Goal: Transaction & Acquisition: Subscribe to service/newsletter

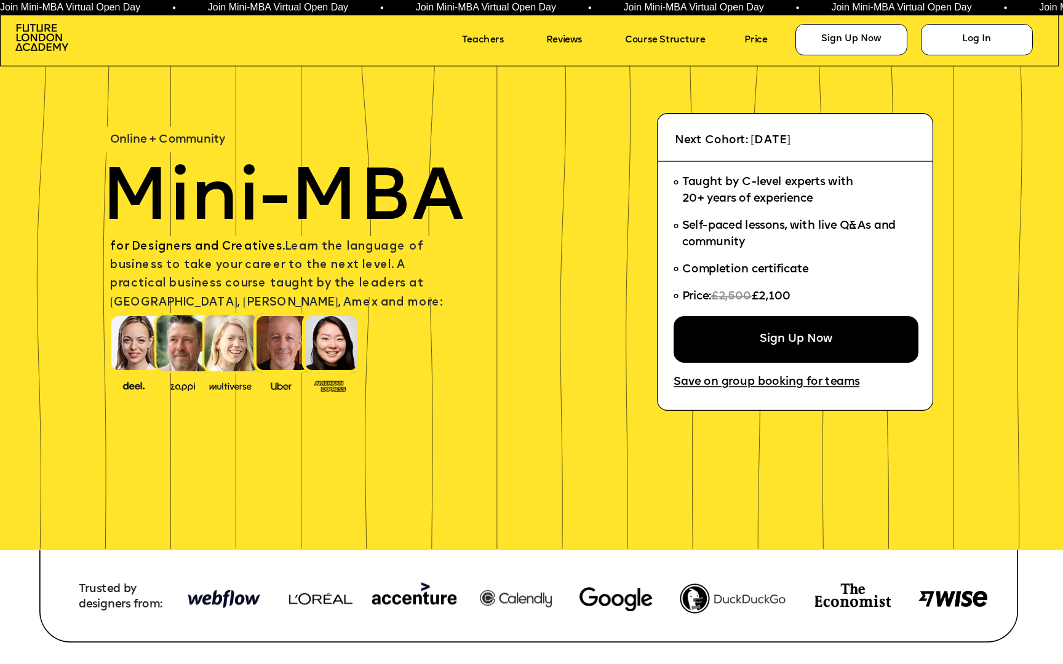
scroll to position [43, 0]
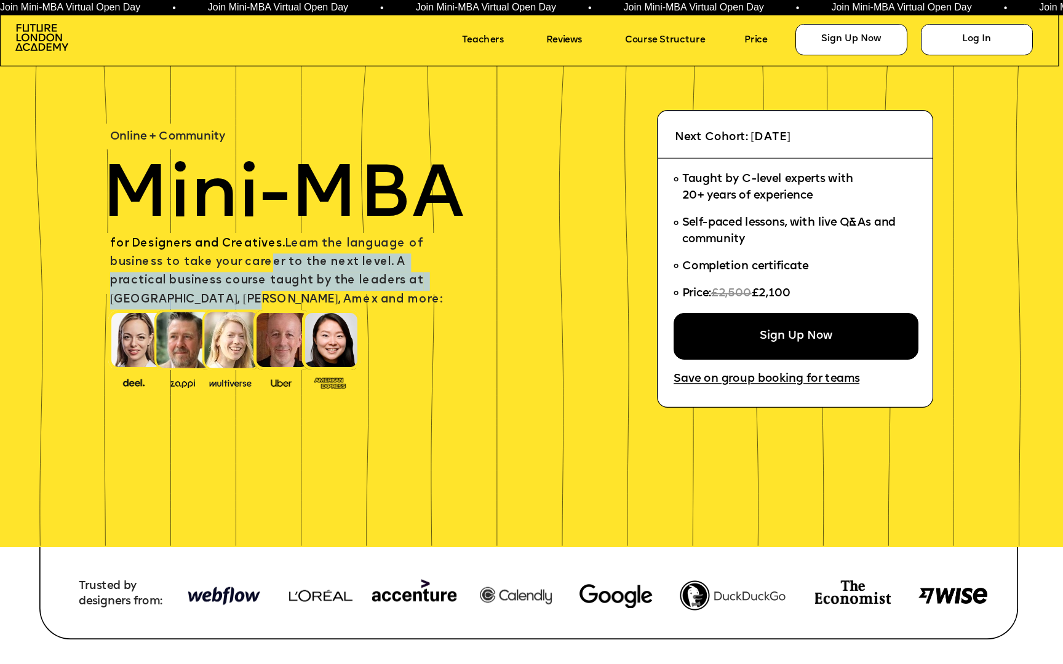
drag, startPoint x: 223, startPoint y: 265, endPoint x: 442, endPoint y: 292, distance: 220.6
click at [419, 280] on span "for Designers and Creatives. Learn the language of business to take your career…" at bounding box center [276, 272] width 332 height 68
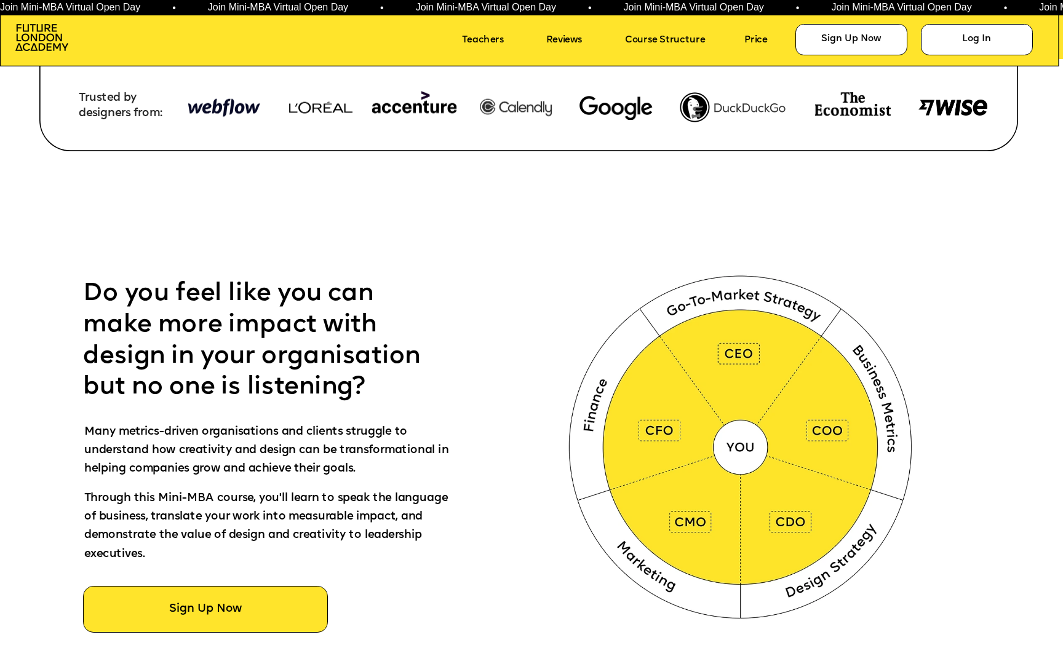
scroll to position [693, 0]
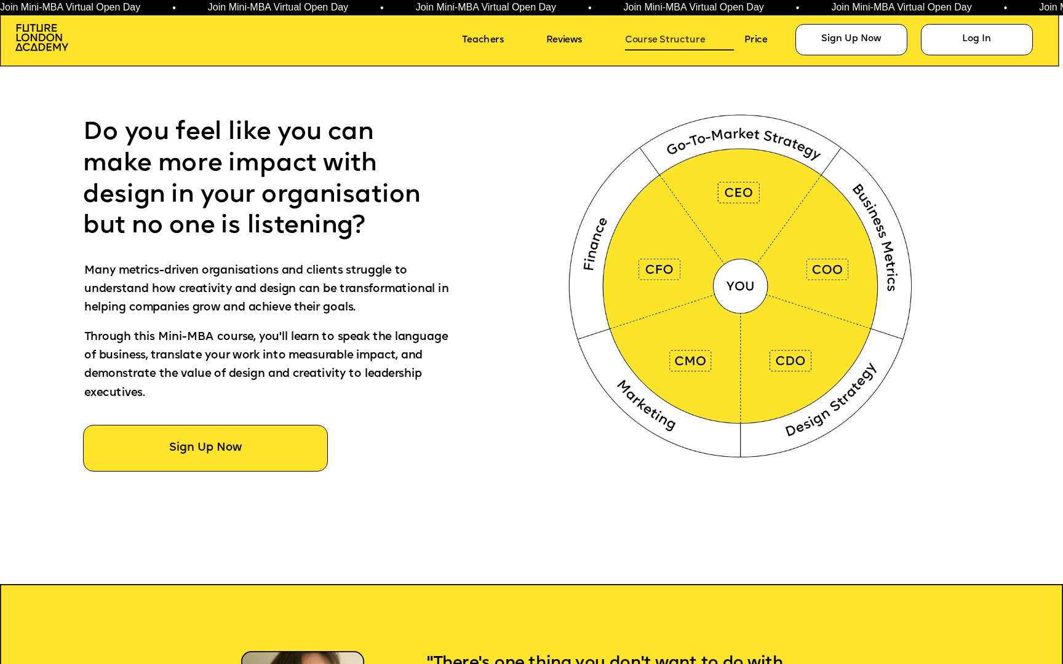
click at [640, 40] on link "Course Structure" at bounding box center [679, 41] width 109 height 20
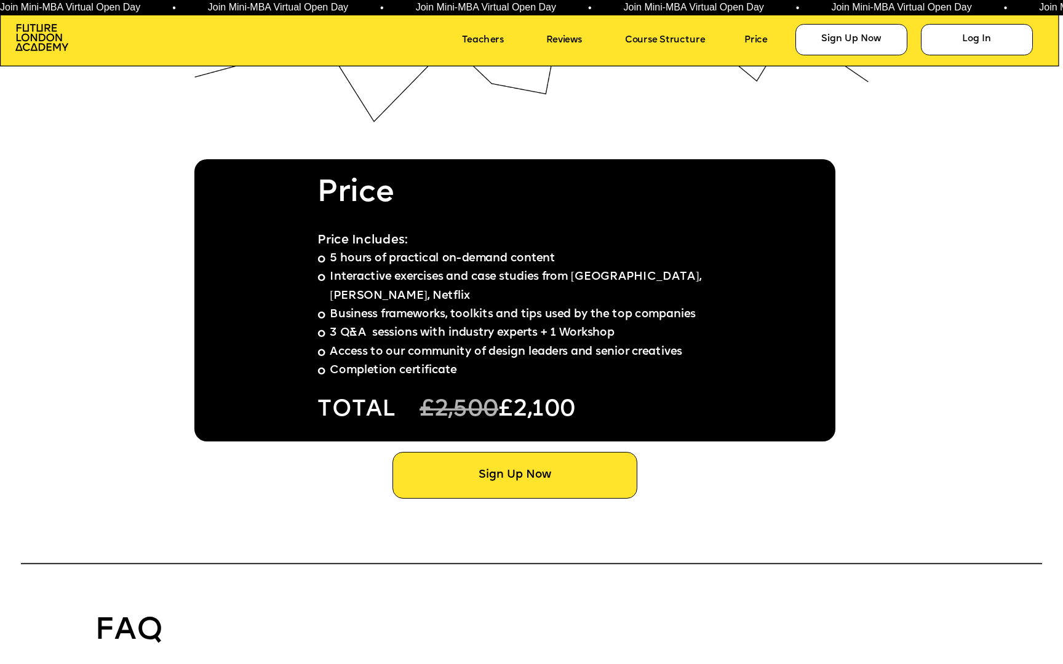
scroll to position [8227, 0]
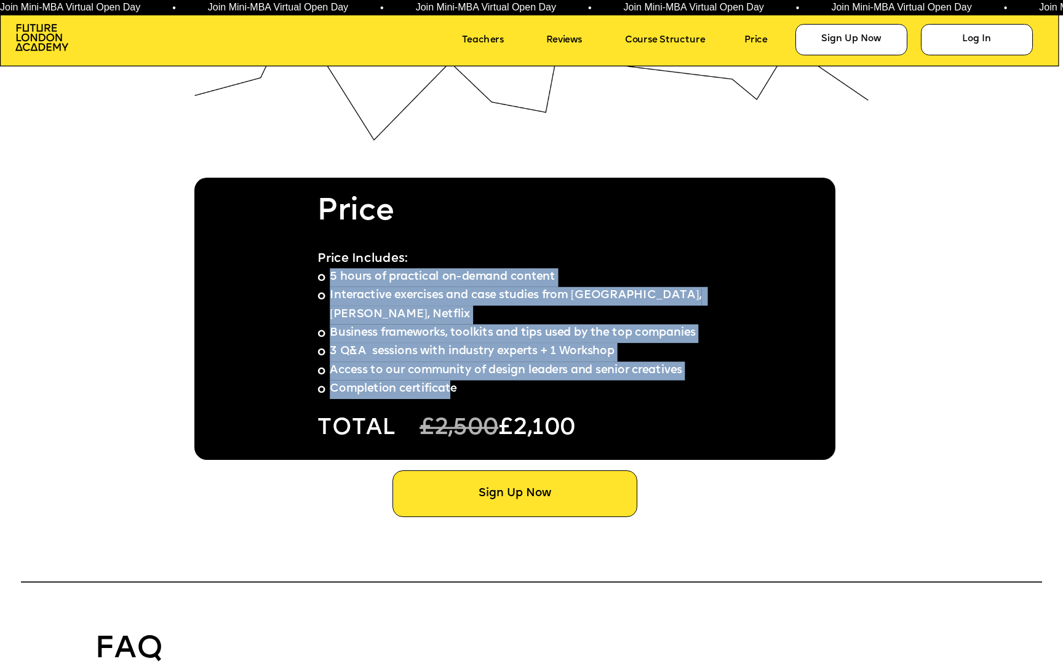
drag, startPoint x: 332, startPoint y: 274, endPoint x: 455, endPoint y: 373, distance: 157.1
click at [455, 373] on ul "5 hours of practical on-demand content Interactive exercises and case studies f…" at bounding box center [515, 333] width 397 height 131
click at [480, 380] on li "Completion certificate" at bounding box center [515, 389] width 397 height 18
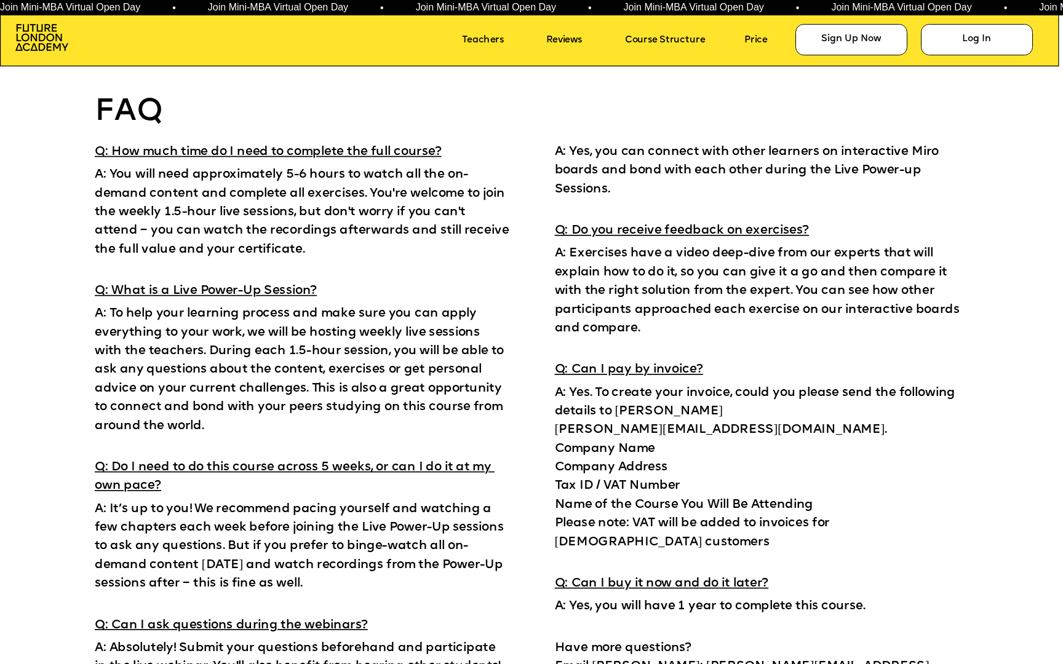
scroll to position [8798, 0]
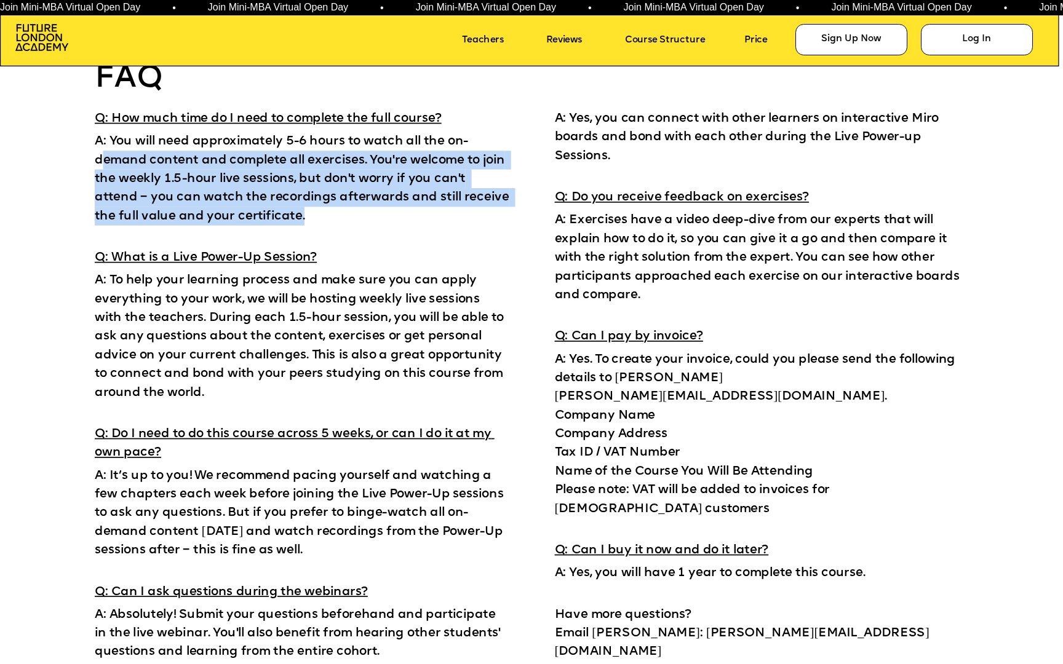
drag, startPoint x: 103, startPoint y: 161, endPoint x: 335, endPoint y: 220, distance: 239.3
click at [335, 220] on p "A: You will need approximately 5-6 hours to watch all the on-demand content and…" at bounding box center [302, 178] width 414 height 98
click at [338, 217] on p "A: You will need approximately 5-6 hours to watch all the on-demand content and…" at bounding box center [302, 178] width 414 height 98
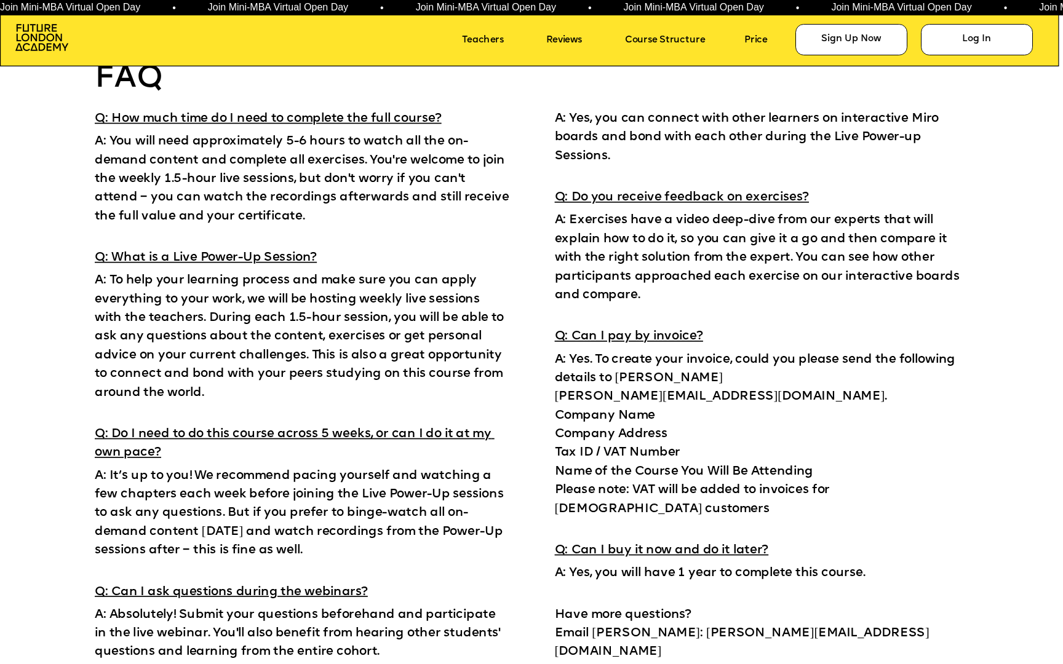
drag, startPoint x: 312, startPoint y: 215, endPoint x: 295, endPoint y: 215, distance: 17.8
click at [295, 215] on p "A: You will need approximately 5-6 hours to watch all the on-demand content and…" at bounding box center [302, 178] width 414 height 98
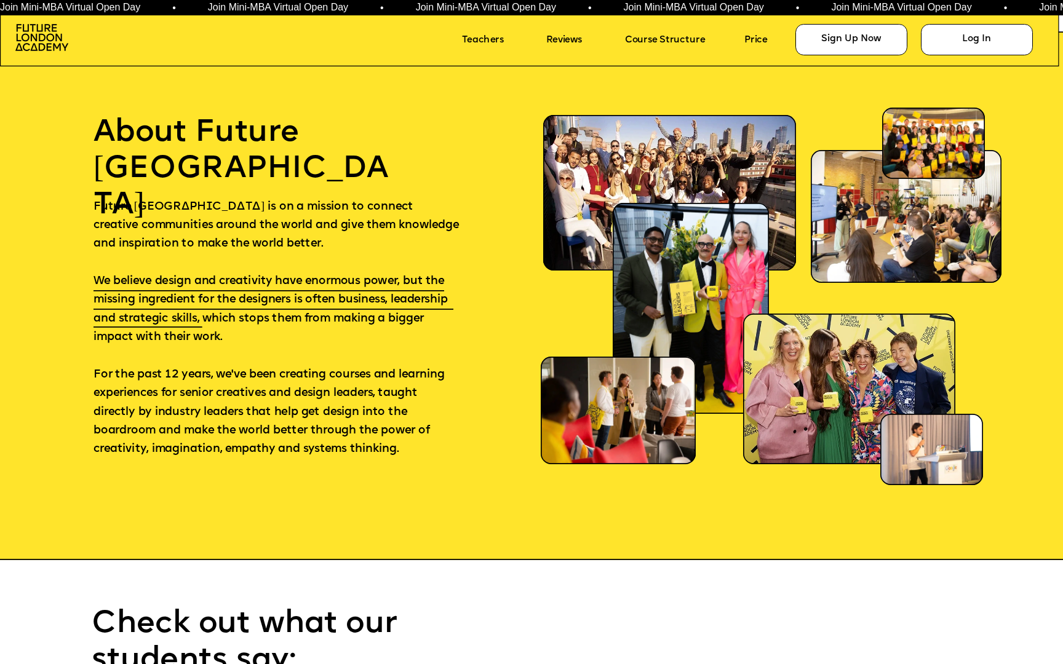
scroll to position [7002, 0]
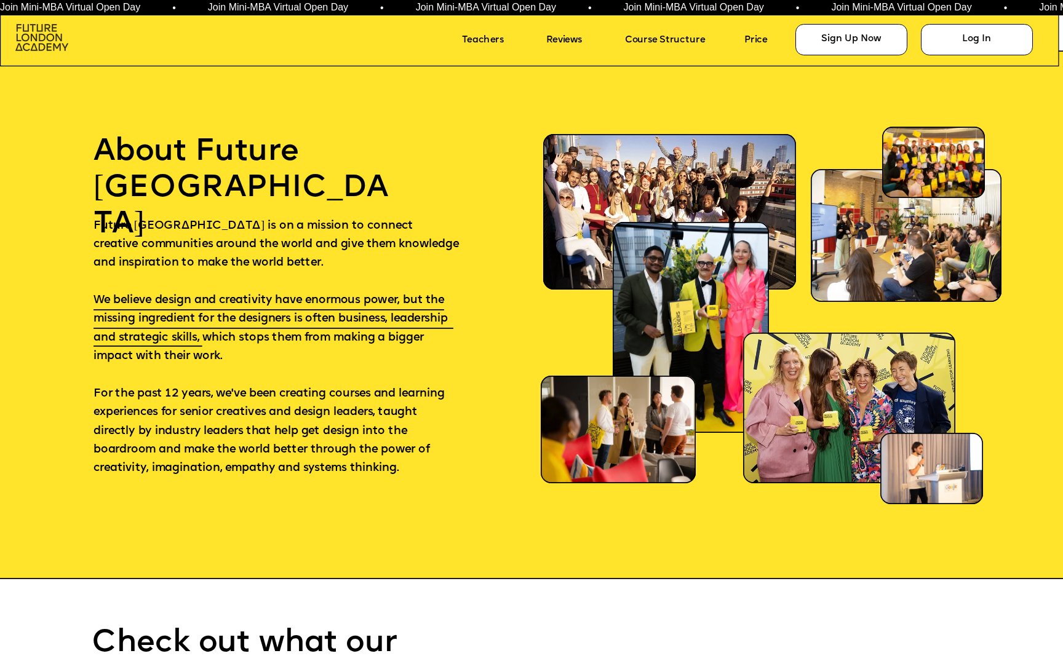
click at [33, 35] on img at bounding box center [41, 37] width 53 height 27
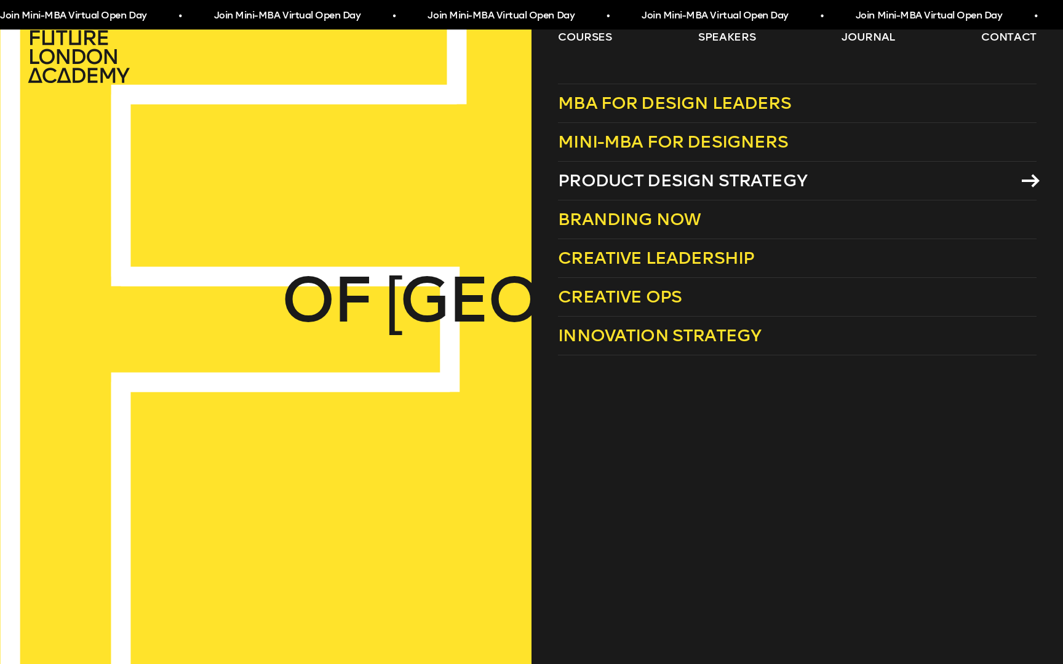
click at [622, 183] on span "Product Design Strategy" at bounding box center [682, 180] width 249 height 20
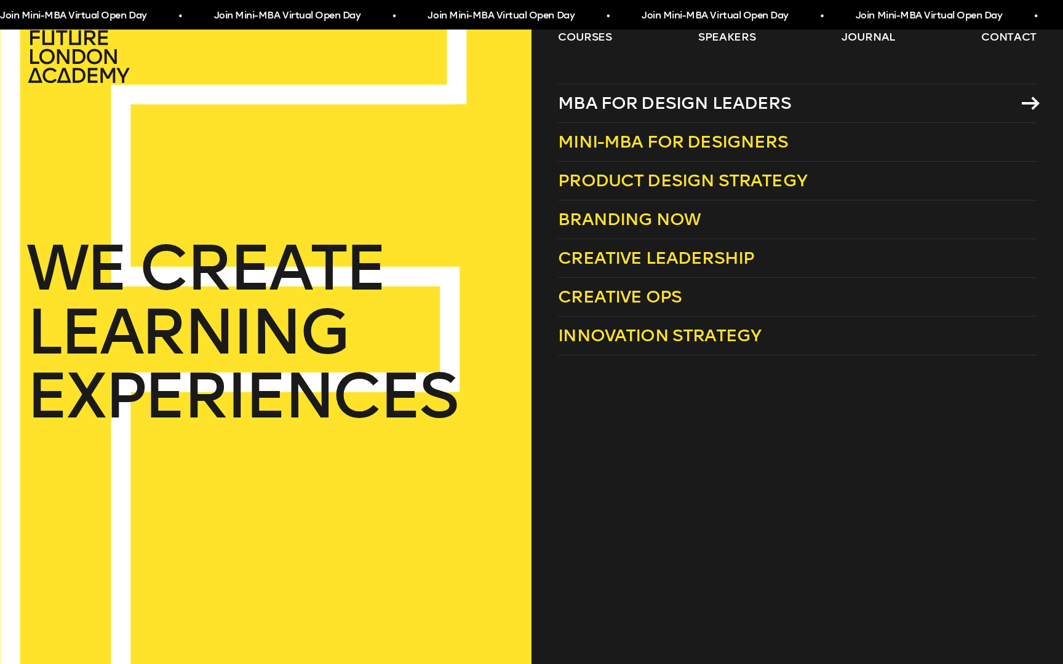
click at [602, 100] on span "MBA for Design Leaders" at bounding box center [674, 103] width 233 height 20
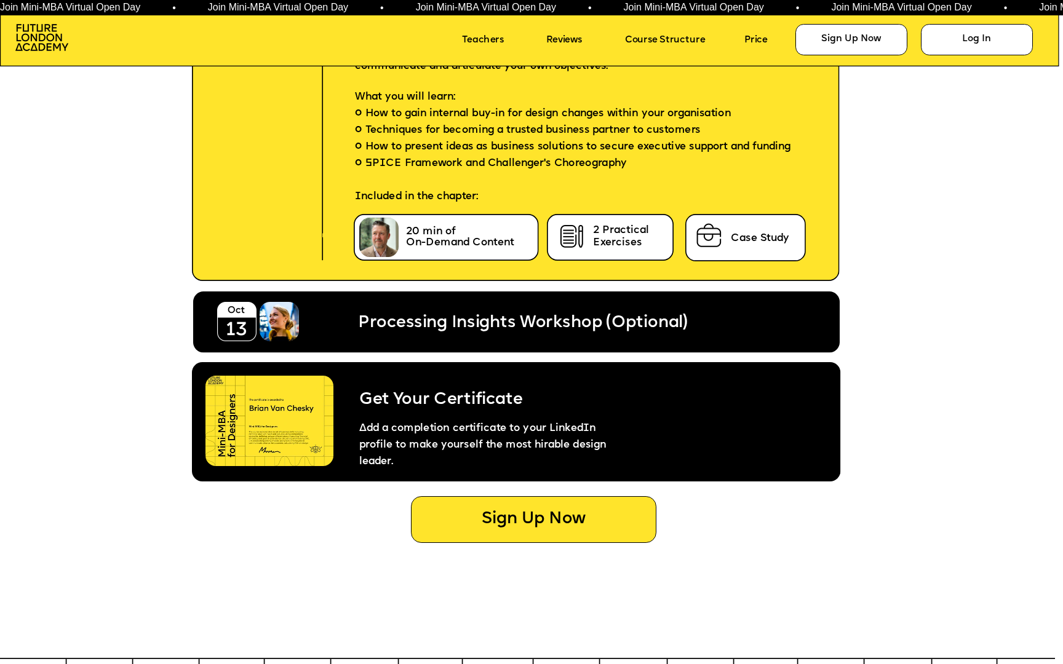
scroll to position [4790, 0]
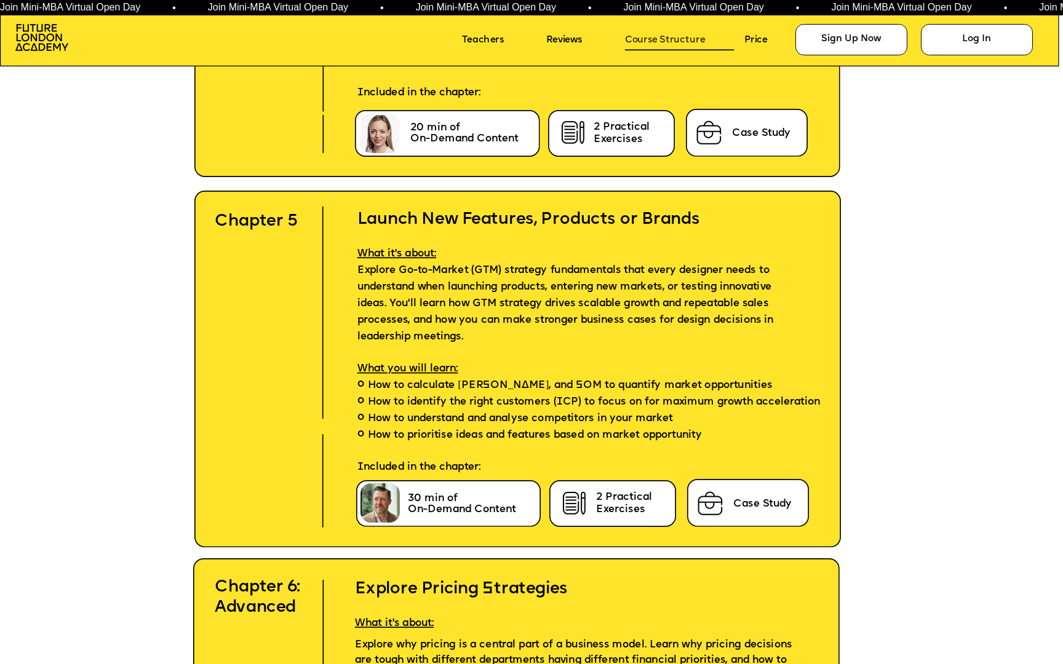
click at [654, 43] on link "Course Structure" at bounding box center [679, 41] width 109 height 20
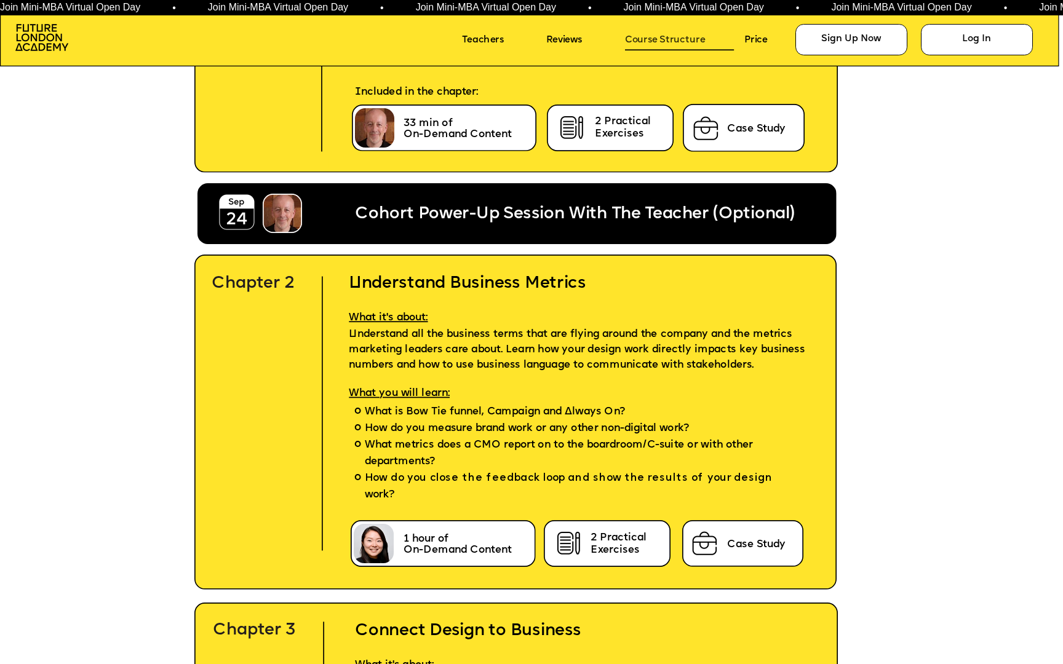
scroll to position [3339, 0]
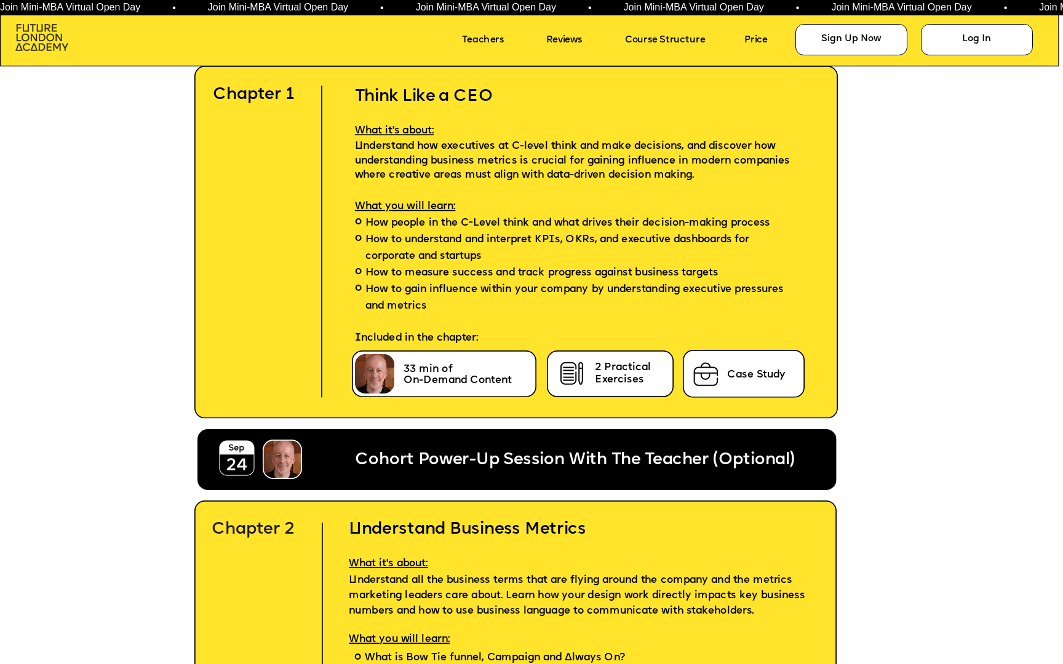
click at [49, 39] on img at bounding box center [41, 37] width 53 height 27
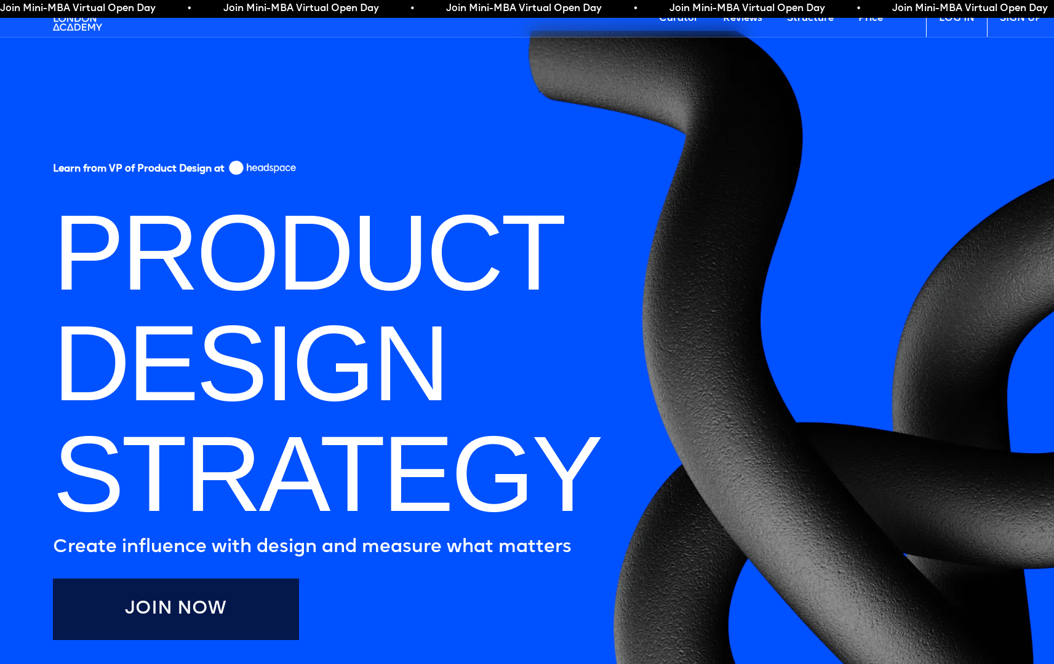
click at [674, 24] on link "Curator" at bounding box center [678, 18] width 64 height 37
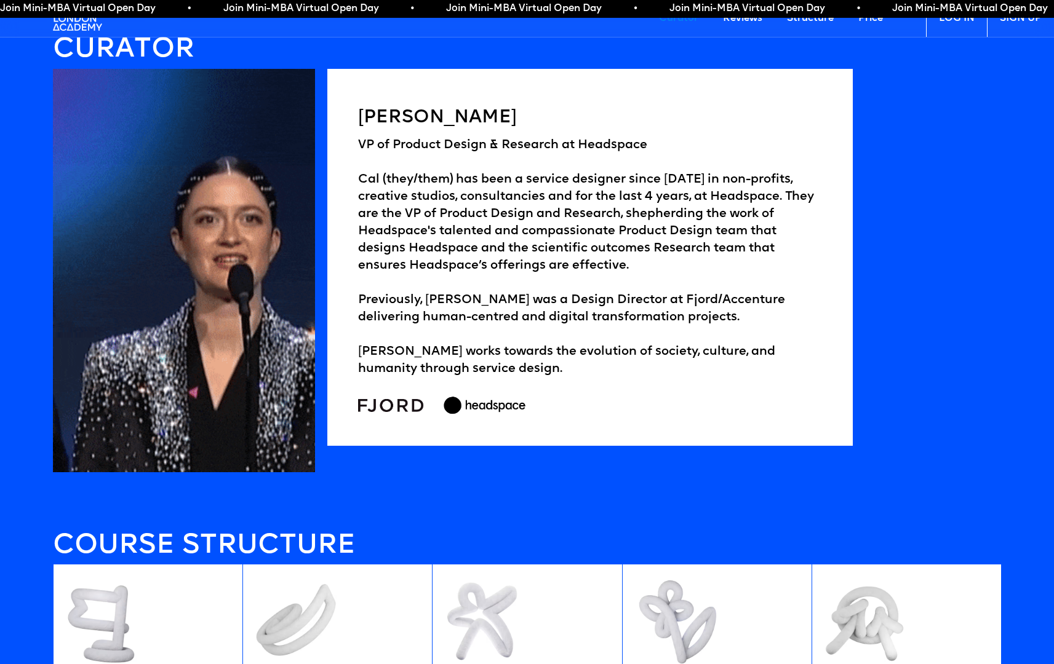
scroll to position [2049, 0]
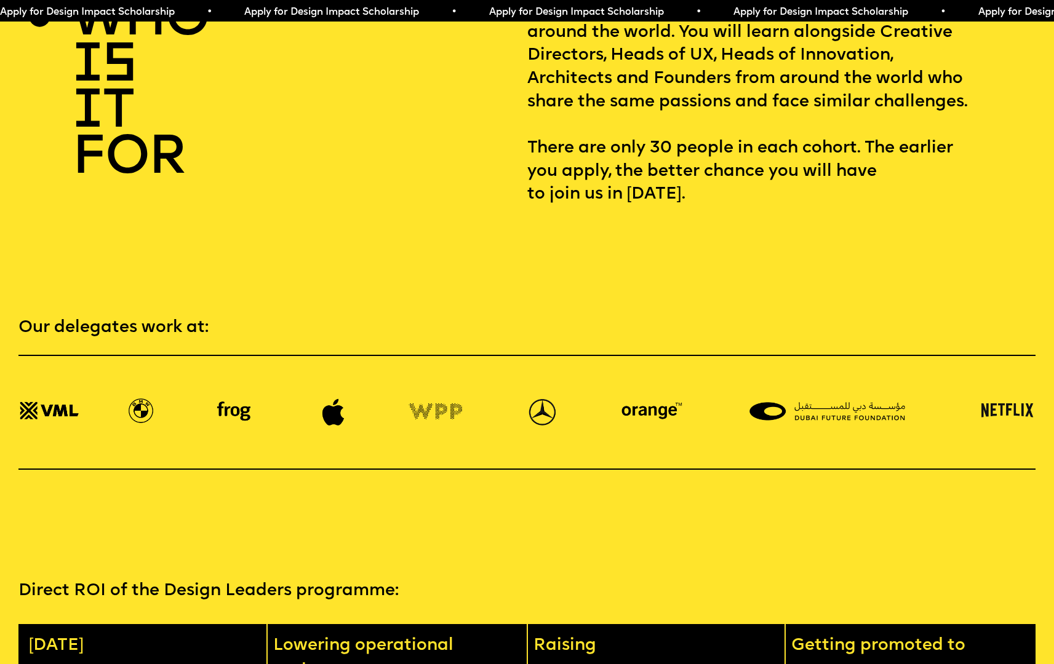
scroll to position [2112, 0]
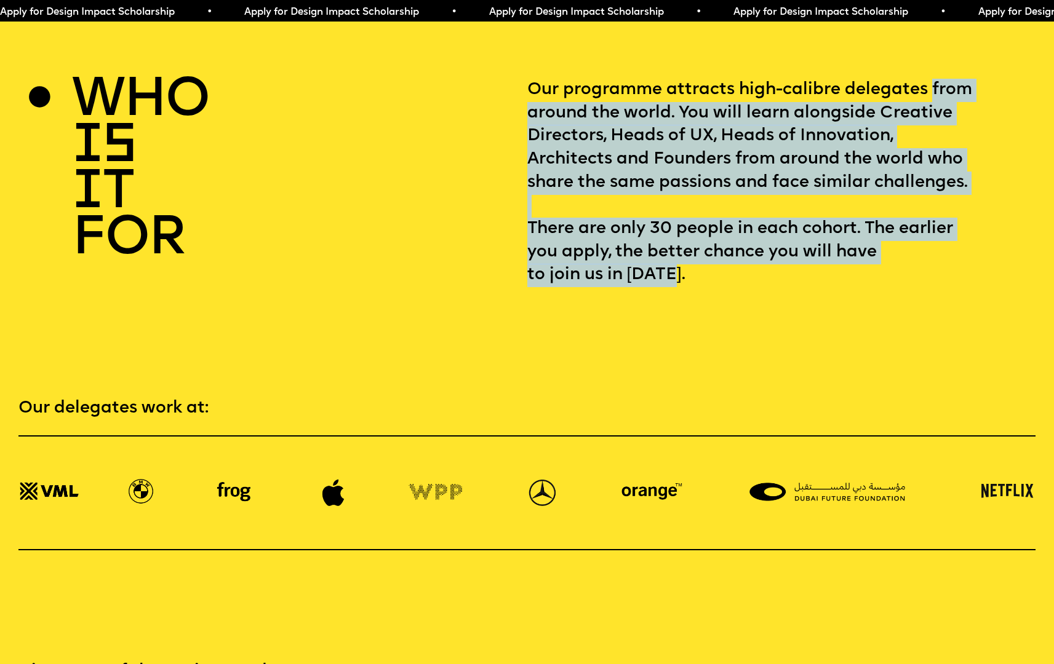
drag, startPoint x: 529, startPoint y: 114, endPoint x: 690, endPoint y: 294, distance: 241.3
click at [690, 287] on p "Our programme attracts high-calibre delegates from around the world. You will l…" at bounding box center [781, 183] width 509 height 209
click at [689, 287] on p "Our programme attracts high-calibre delegates from around the world. You will l…" at bounding box center [781, 183] width 509 height 209
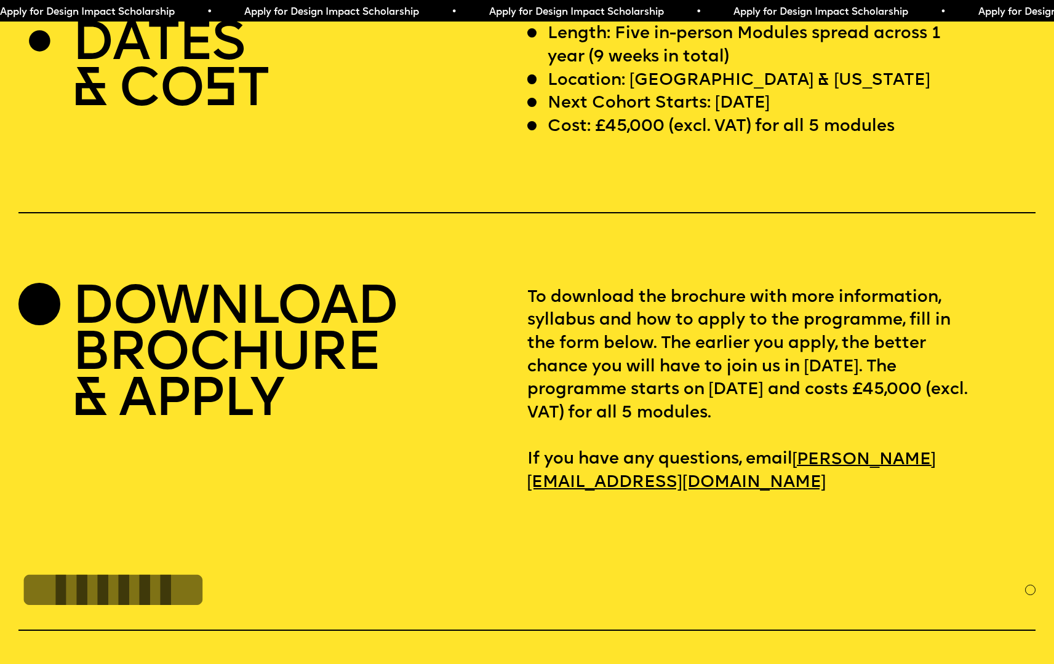
scroll to position [4137, 0]
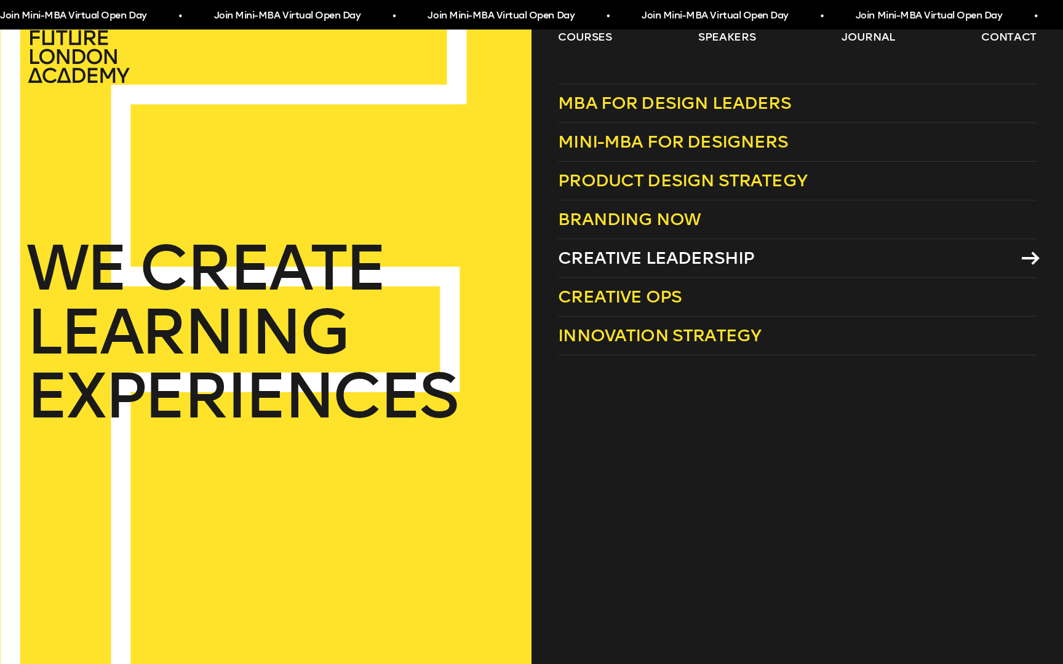
click at [598, 256] on span "Creative Leadership" at bounding box center [656, 258] width 196 height 20
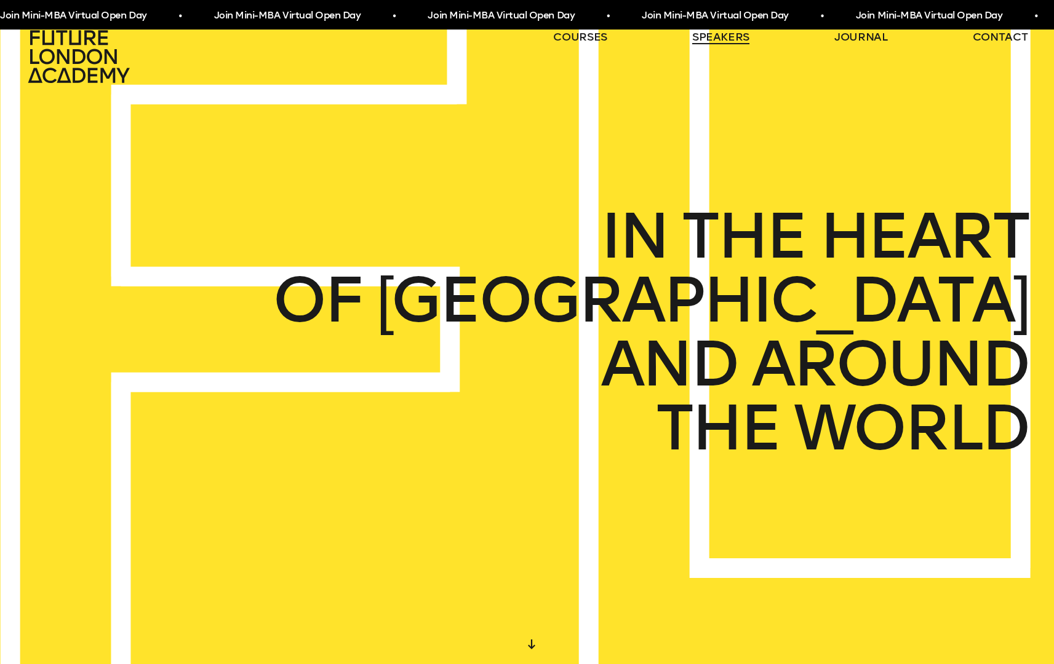
click at [722, 36] on link "speakers" at bounding box center [720, 37] width 57 height 15
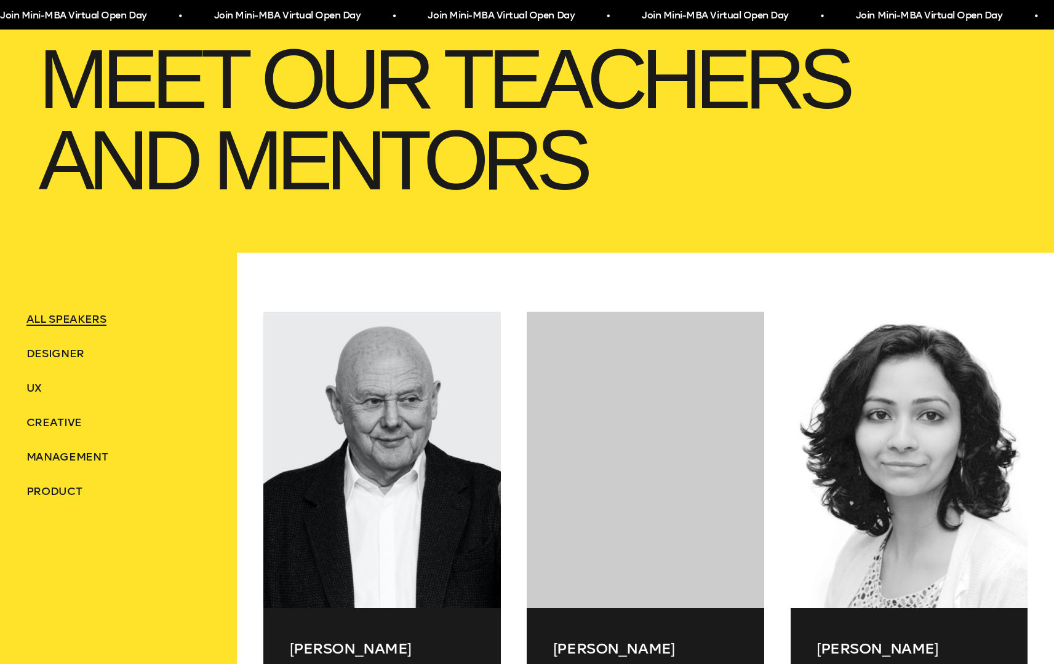
scroll to position [309, 0]
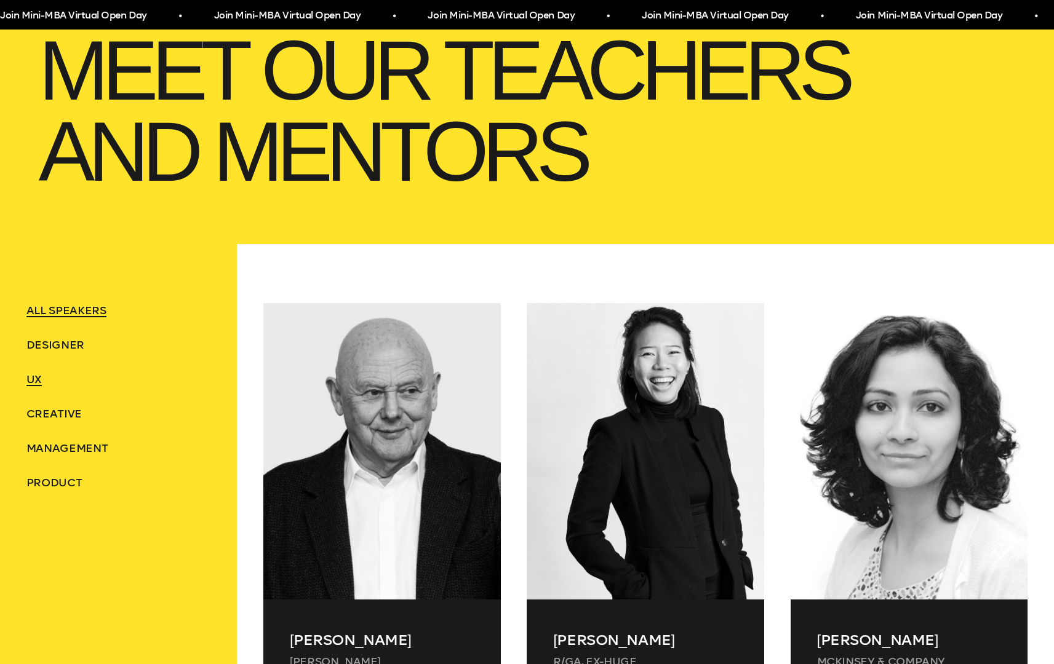
click at [32, 379] on span "UX" at bounding box center [33, 380] width 15 height 14
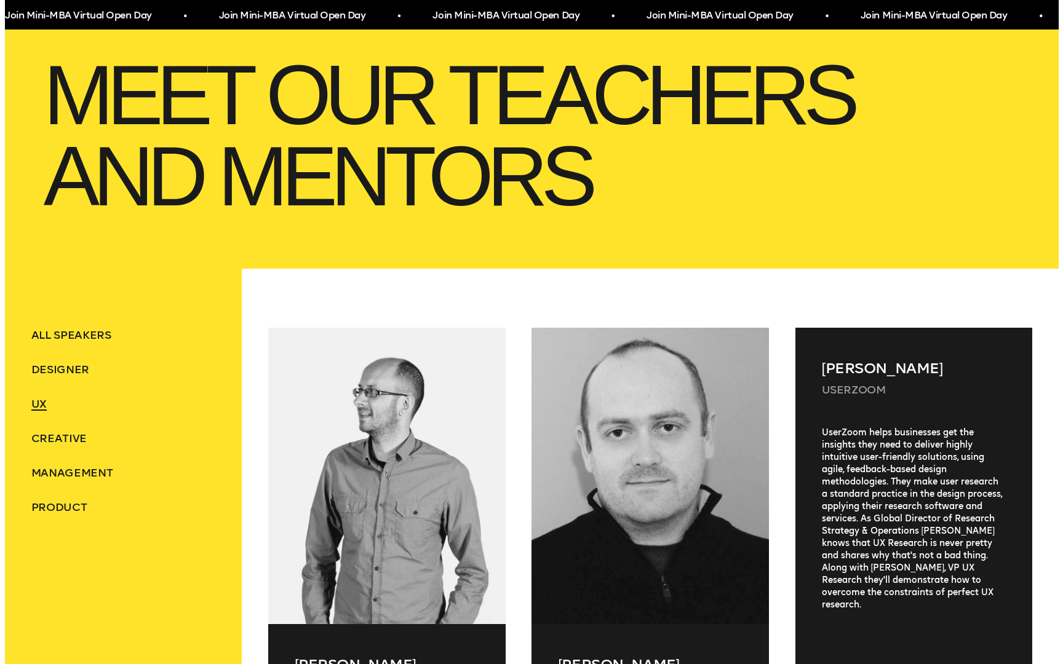
scroll to position [0, 0]
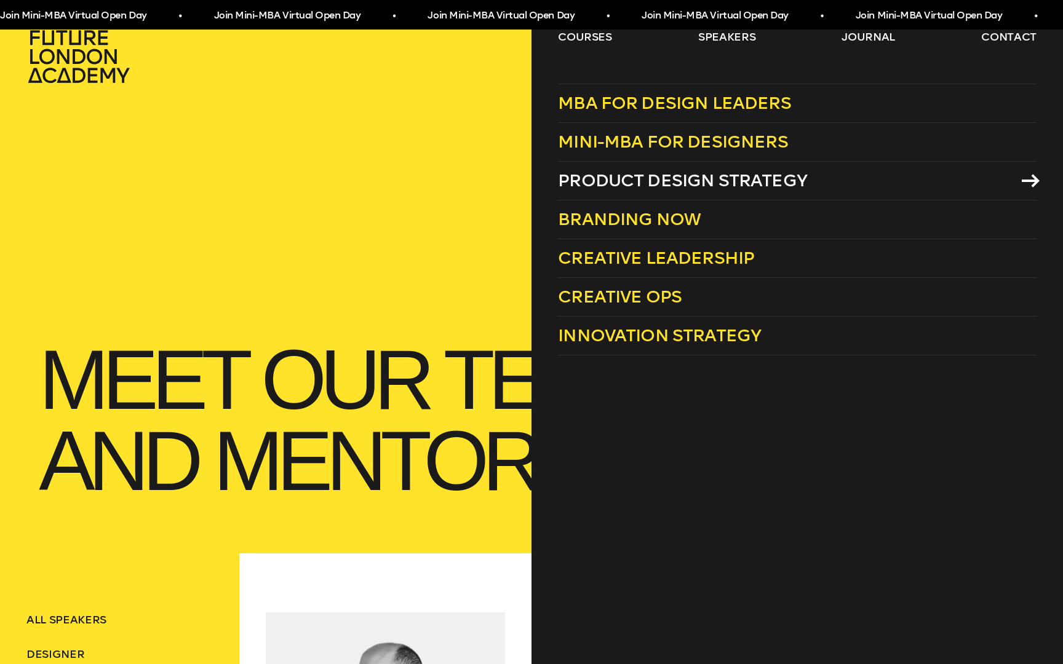
click at [628, 180] on span "Product Design Strategy" at bounding box center [682, 180] width 249 height 20
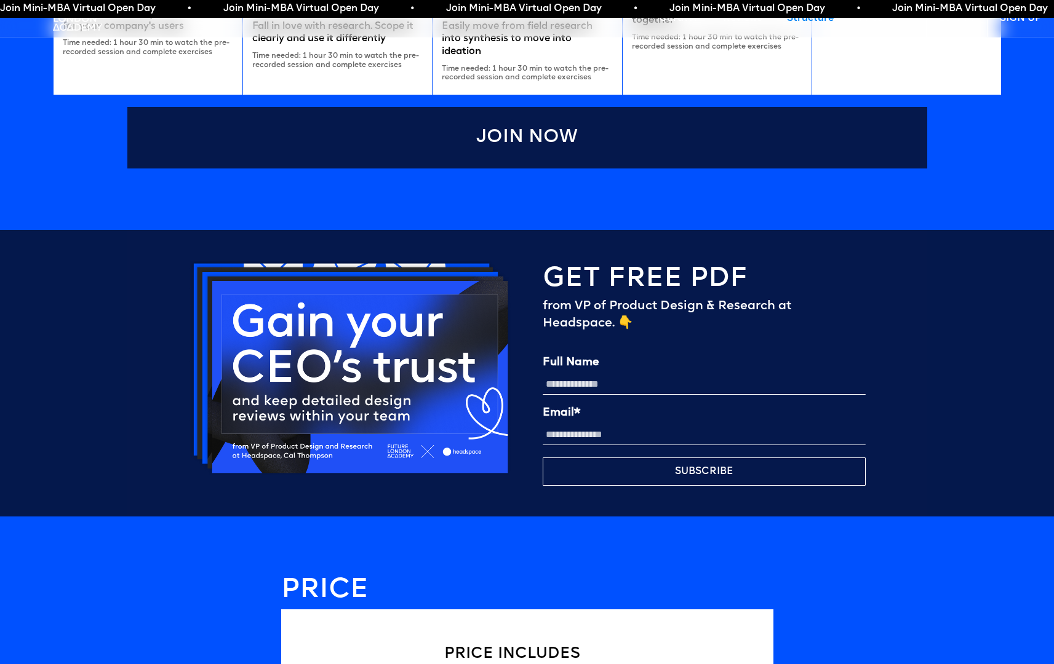
scroll to position [2882, 0]
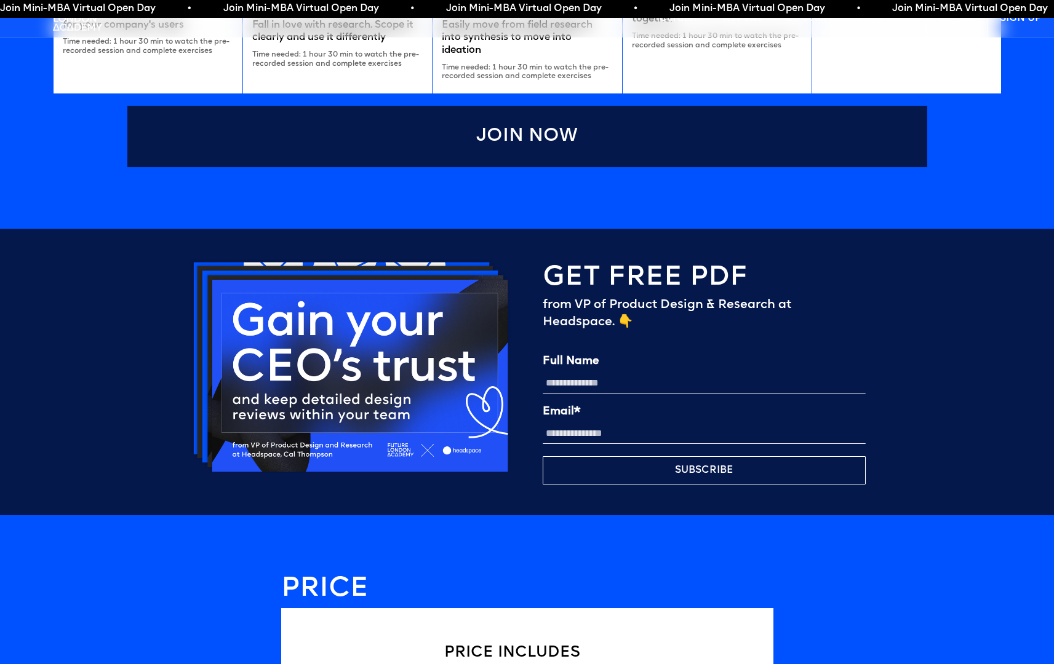
click at [589, 388] on input "Full Name" at bounding box center [704, 383] width 323 height 21
type input "**********"
click at [586, 431] on input "Email*" at bounding box center [704, 433] width 323 height 21
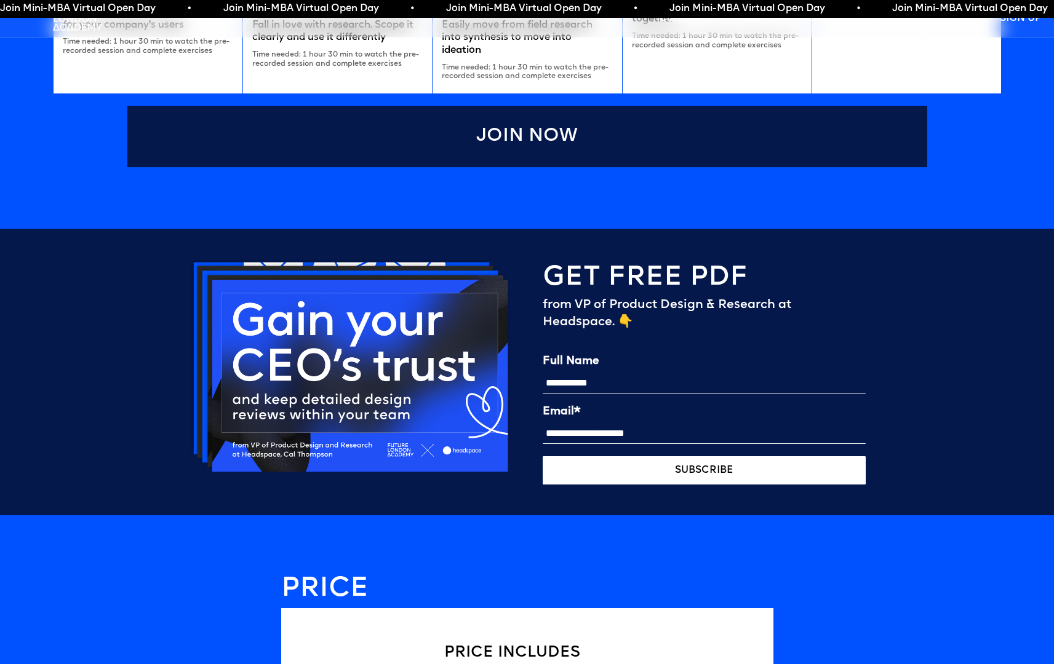
type input "**********"
click at [559, 476] on button "SUBSCRIBE" at bounding box center [704, 470] width 323 height 28
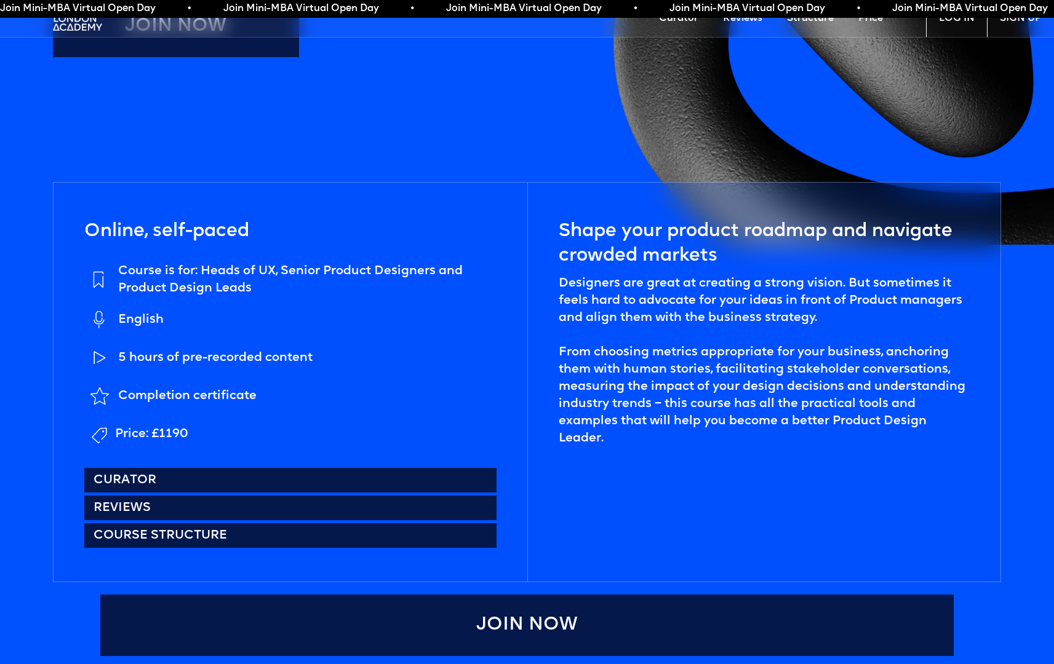
scroll to position [598, 0]
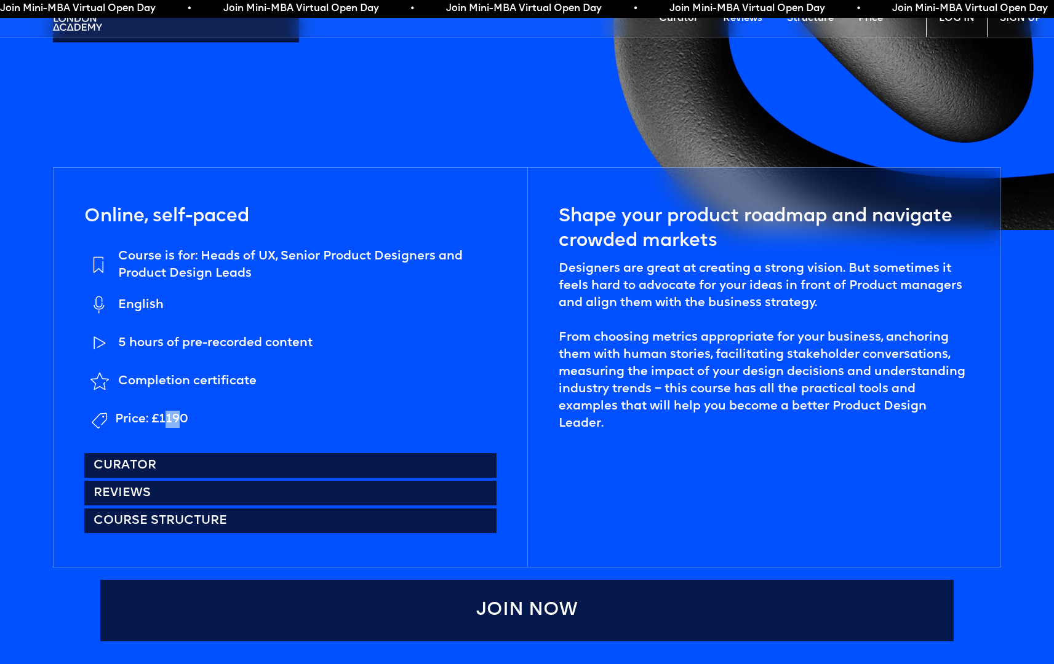
drag, startPoint x: 162, startPoint y: 417, endPoint x: 184, endPoint y: 421, distance: 21.8
click at [184, 421] on div "Price: £1190" at bounding box center [151, 419] width 73 height 17
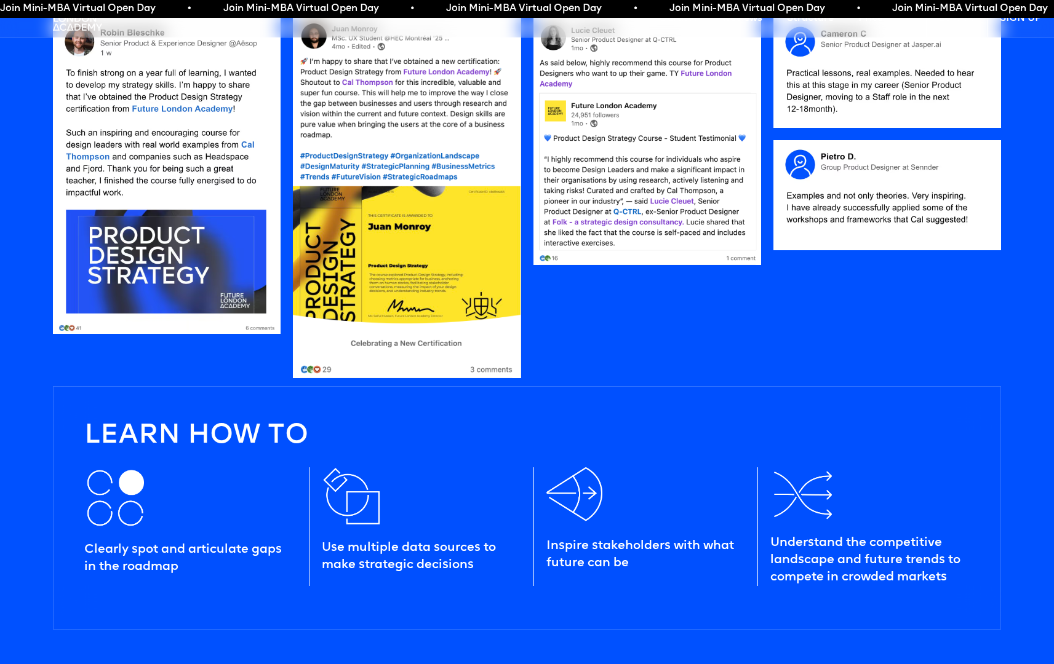
scroll to position [1389, 0]
